Goal: Find specific page/section: Find specific page/section

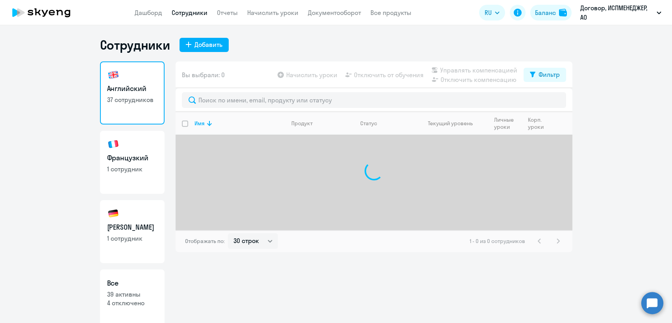
select select "30"
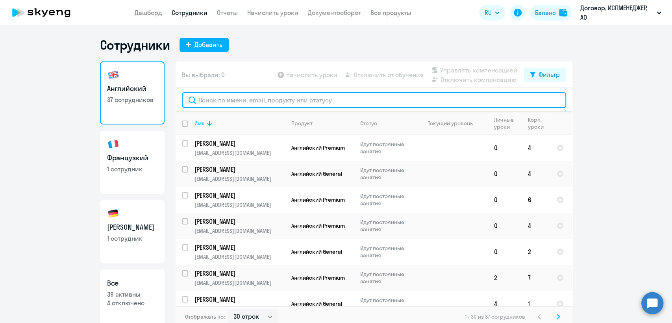
click at [213, 104] on input "text" at bounding box center [374, 100] width 384 height 16
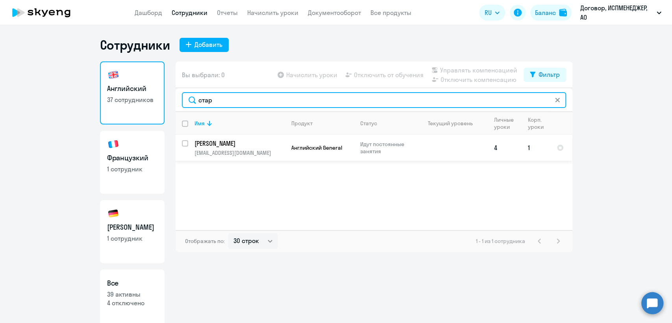
type input "стар"
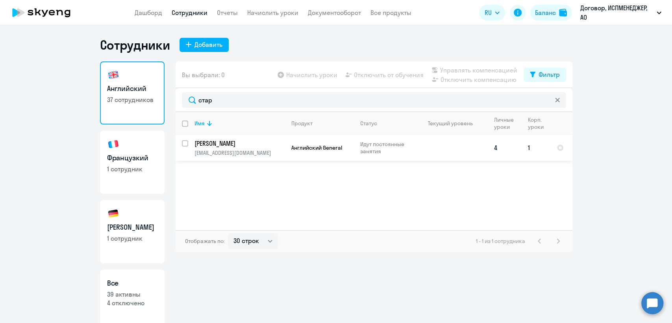
click at [275, 147] on p "[PERSON_NAME]" at bounding box center [238, 143] width 89 height 9
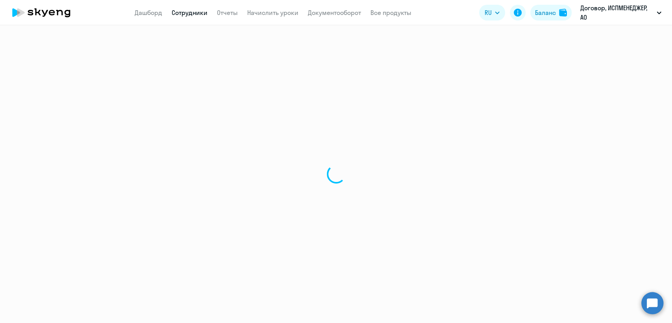
select select "english"
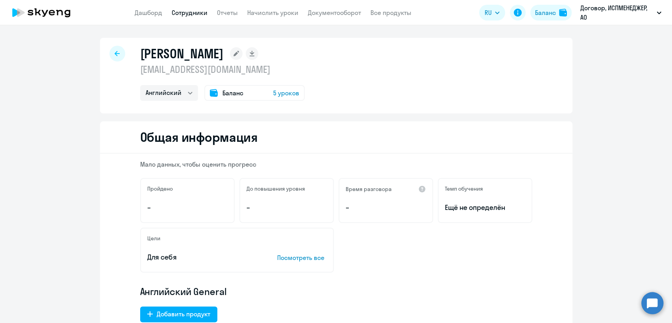
click at [222, 11] on link "Отчеты" at bounding box center [227, 13] width 21 height 8
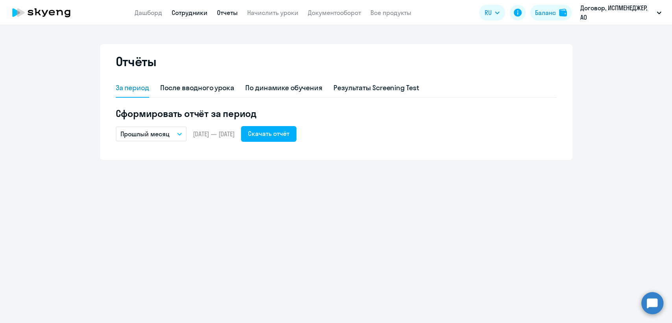
click at [194, 15] on link "Сотрудники" at bounding box center [190, 13] width 36 height 8
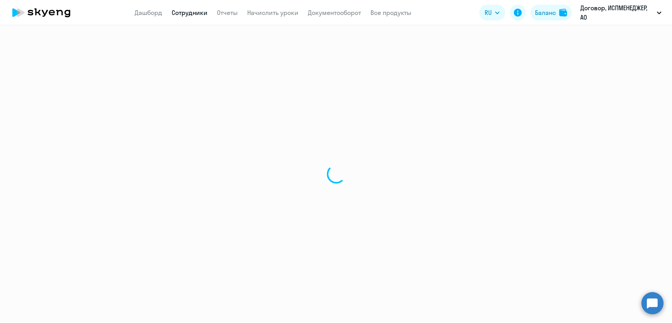
select select "30"
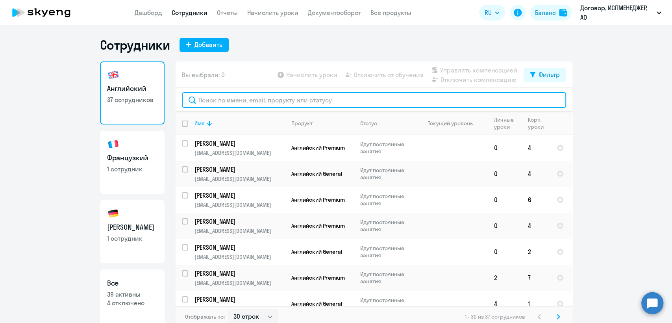
click at [222, 99] on input "text" at bounding box center [374, 100] width 384 height 16
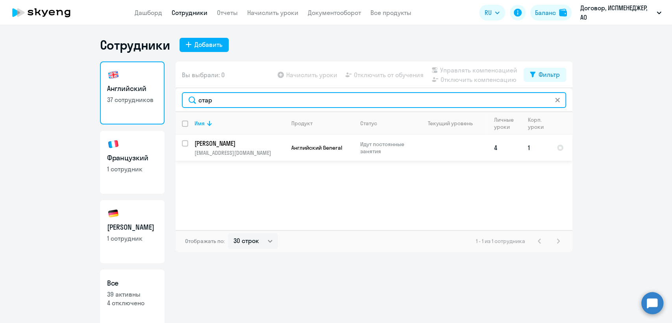
type input "стар"
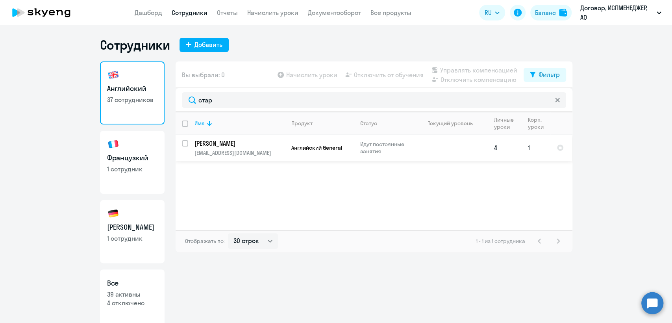
click at [277, 146] on p "[PERSON_NAME]" at bounding box center [238, 143] width 89 height 9
select select "english"
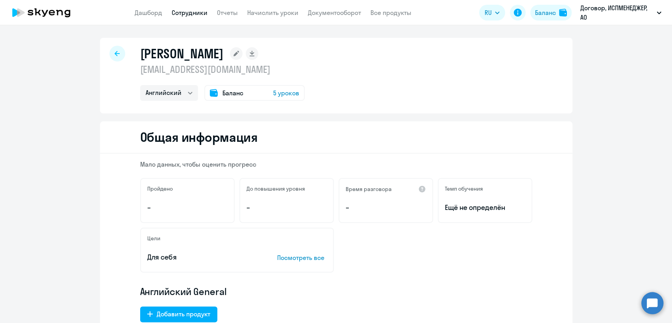
click at [226, 97] on span "Баланс" at bounding box center [232, 92] width 21 height 9
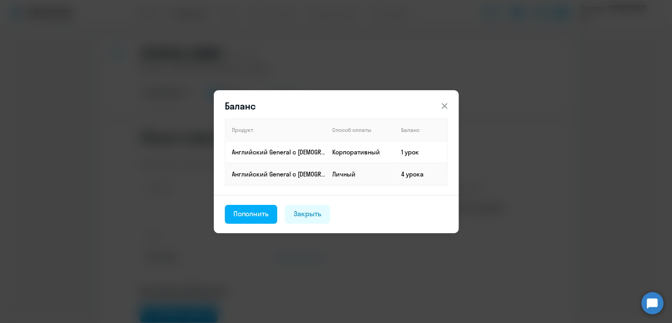
click at [447, 105] on icon at bounding box center [444, 105] width 9 height 9
